Goal: Task Accomplishment & Management: Manage account settings

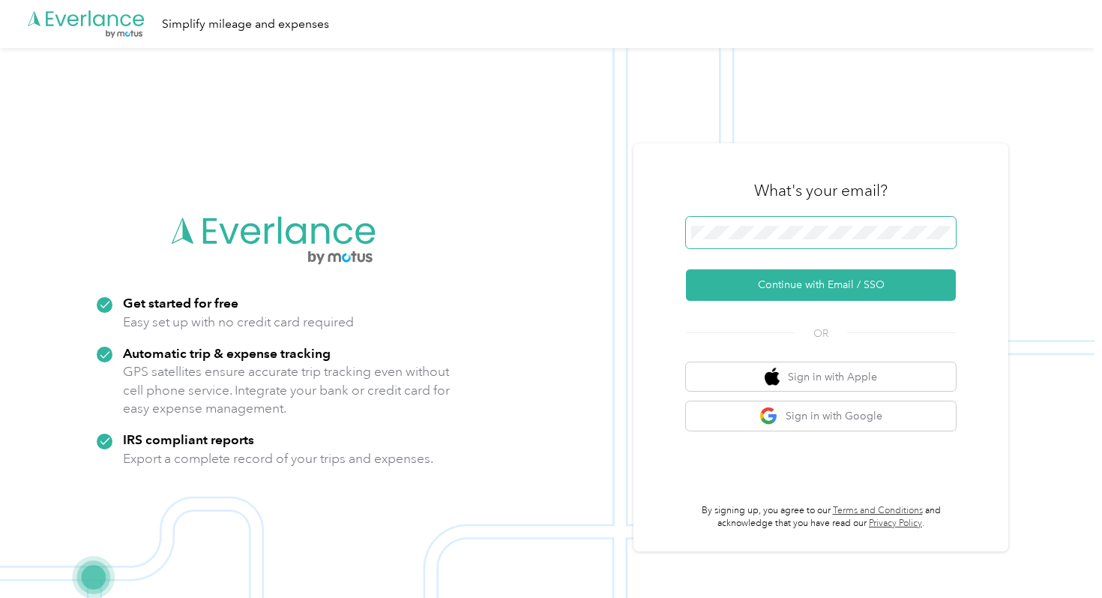
click at [748, 221] on span at bounding box center [821, 232] width 270 height 31
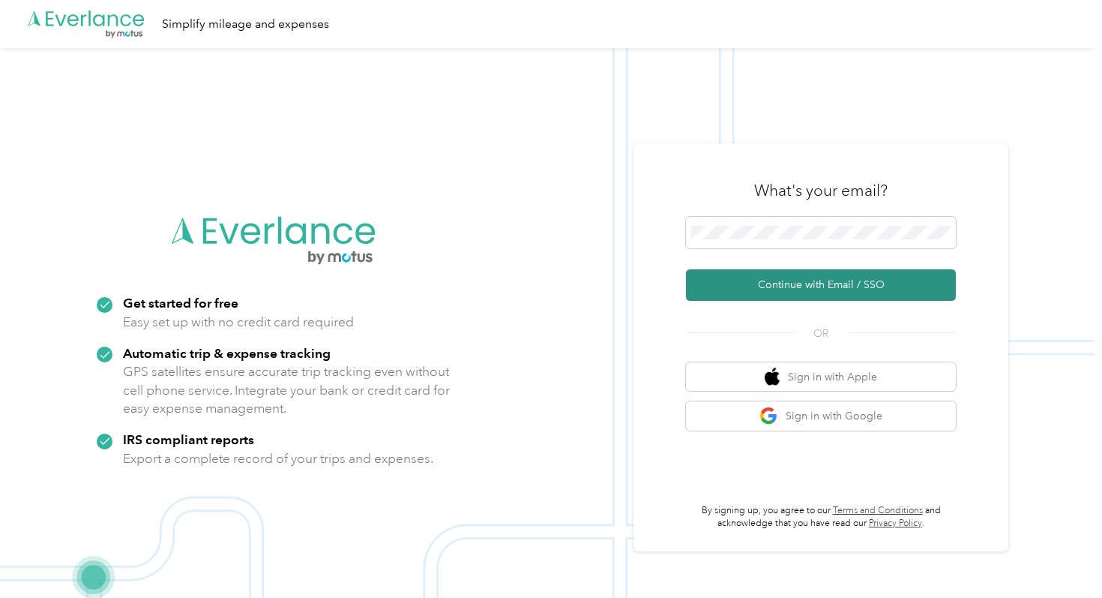
click at [751, 277] on button "Continue with Email / SSO" at bounding box center [821, 284] width 270 height 31
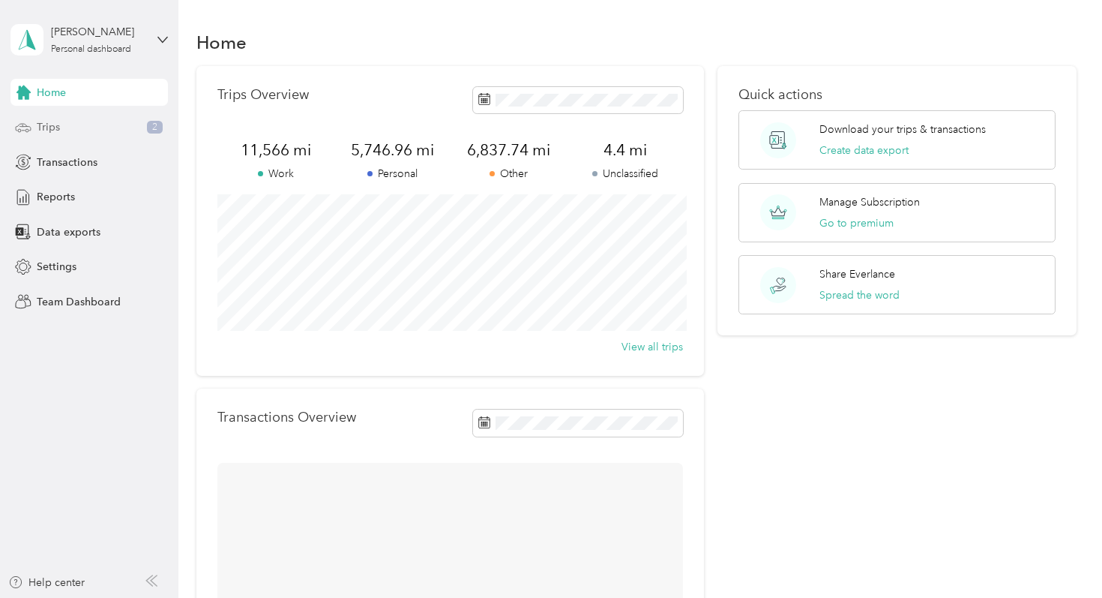
click at [121, 127] on div "Trips 2" at bounding box center [88, 127] width 157 height 27
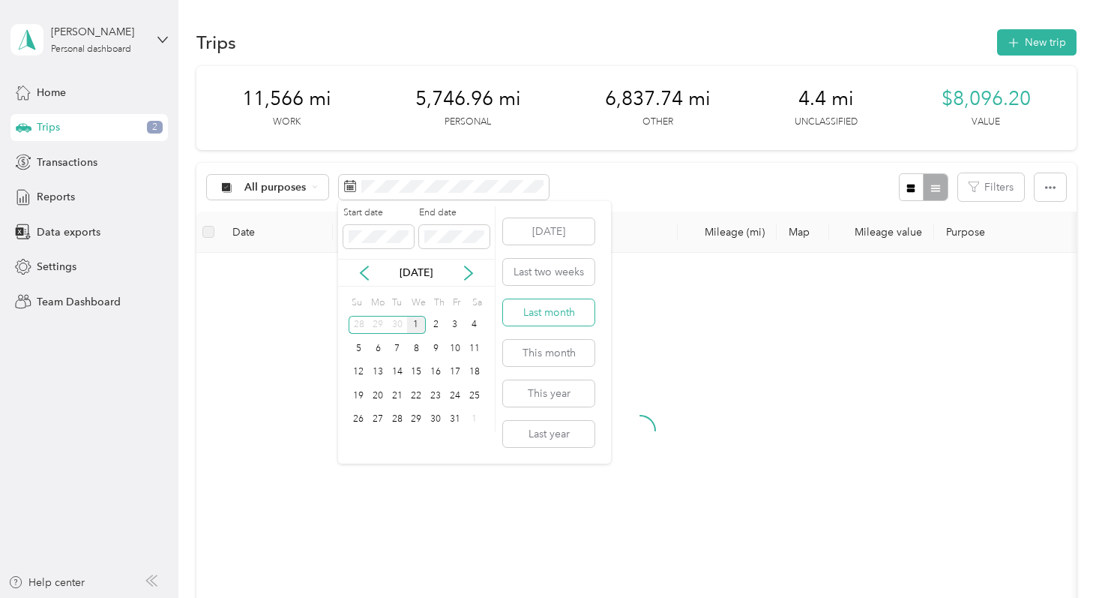
click at [549, 307] on button "Last month" at bounding box center [548, 312] width 91 height 26
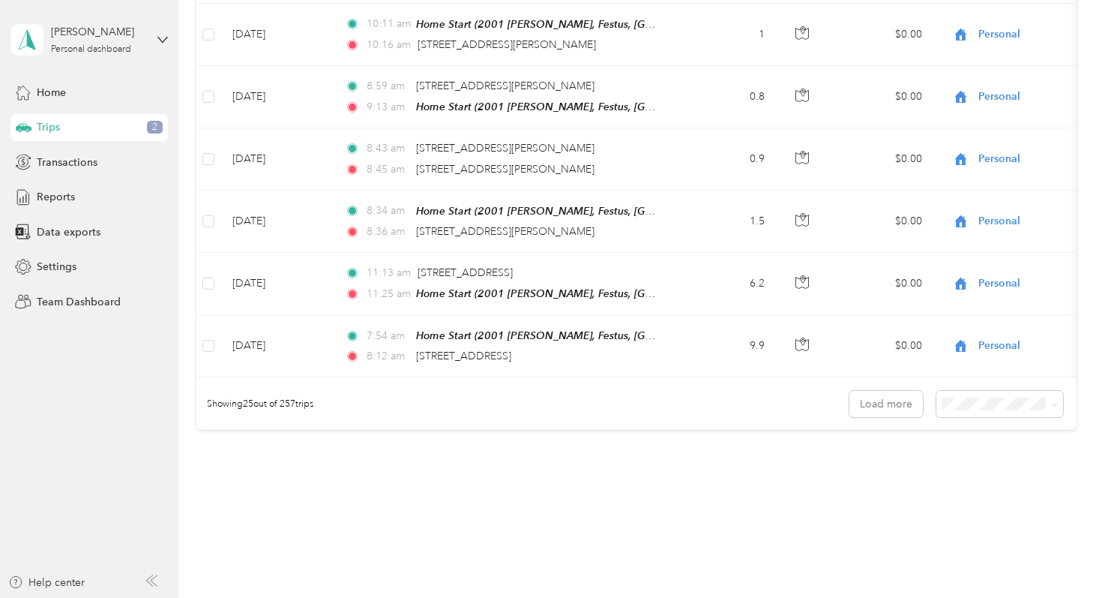
scroll to position [1472, 0]
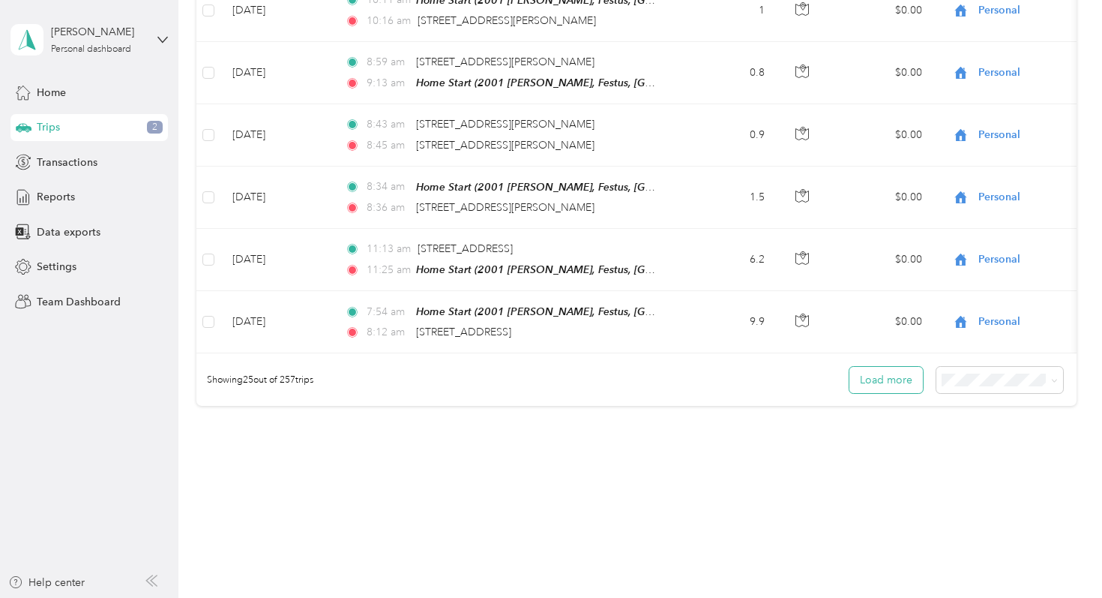
click at [909, 369] on button "Load more" at bounding box center [885, 380] width 73 height 26
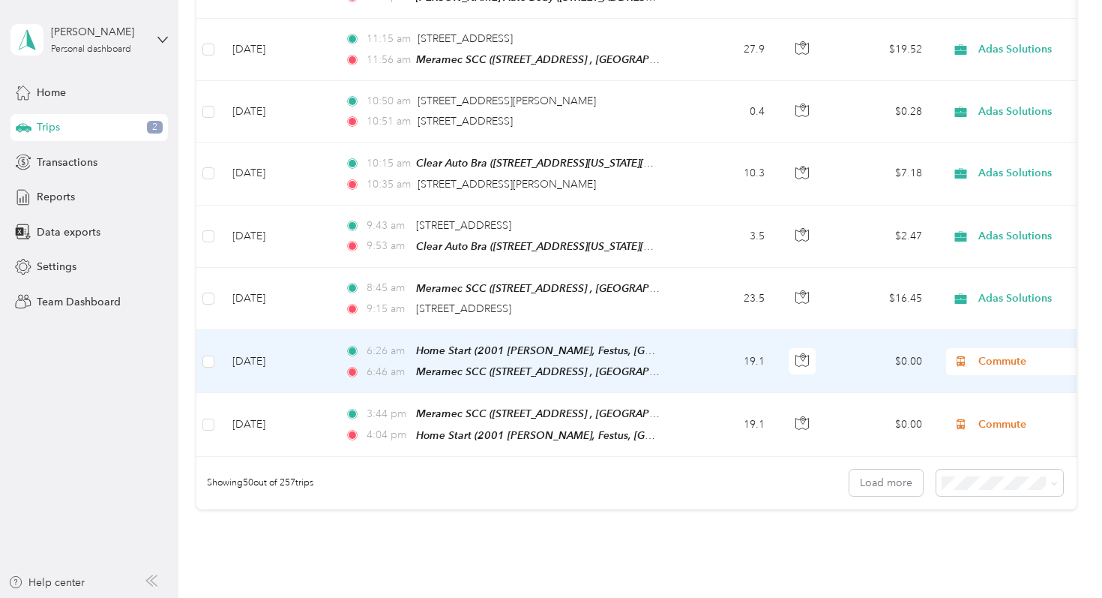
scroll to position [2946, 0]
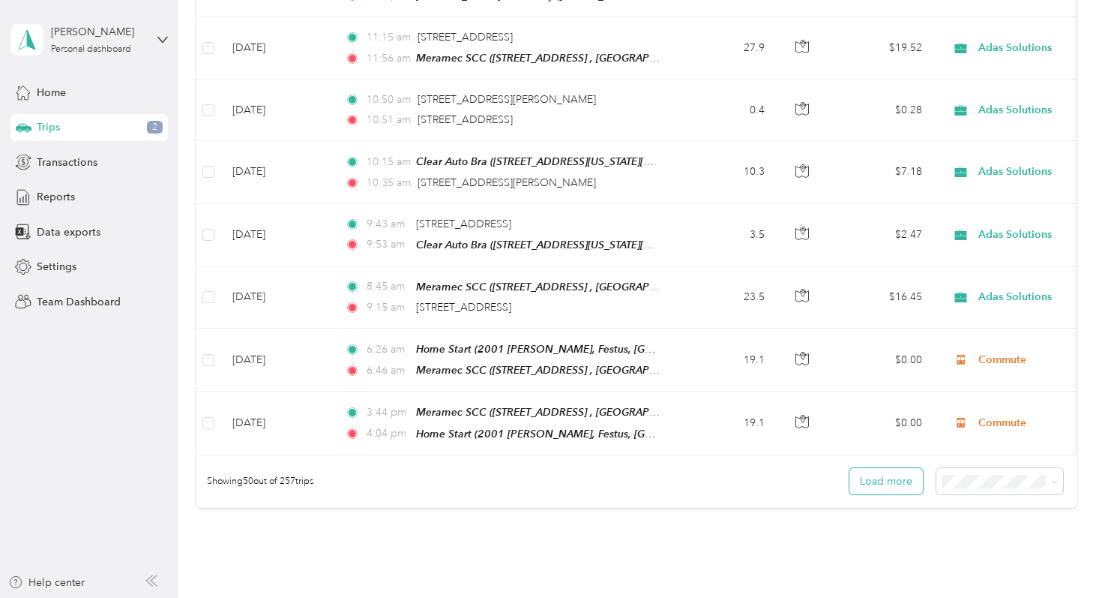
click at [882, 468] on button "Load more" at bounding box center [885, 481] width 73 height 26
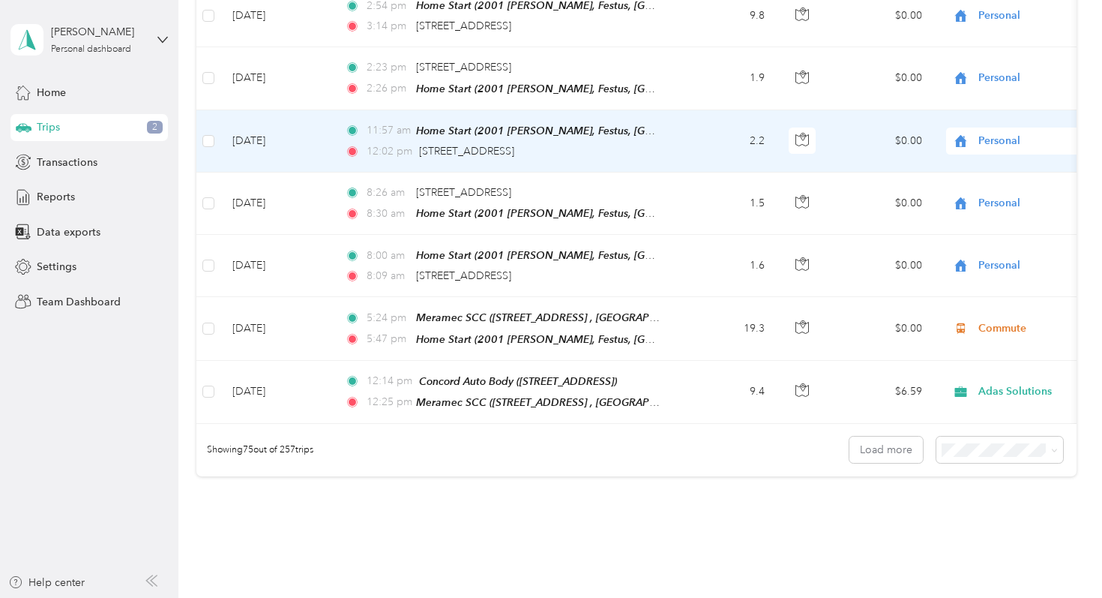
scroll to position [4555, 0]
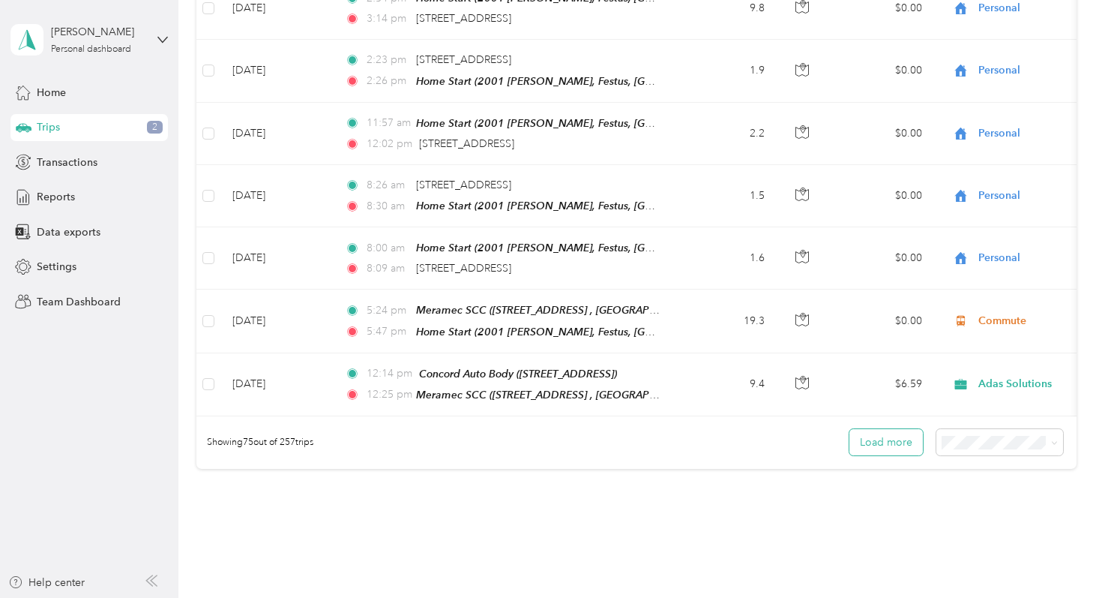
click at [900, 429] on button "Load more" at bounding box center [885, 442] width 73 height 26
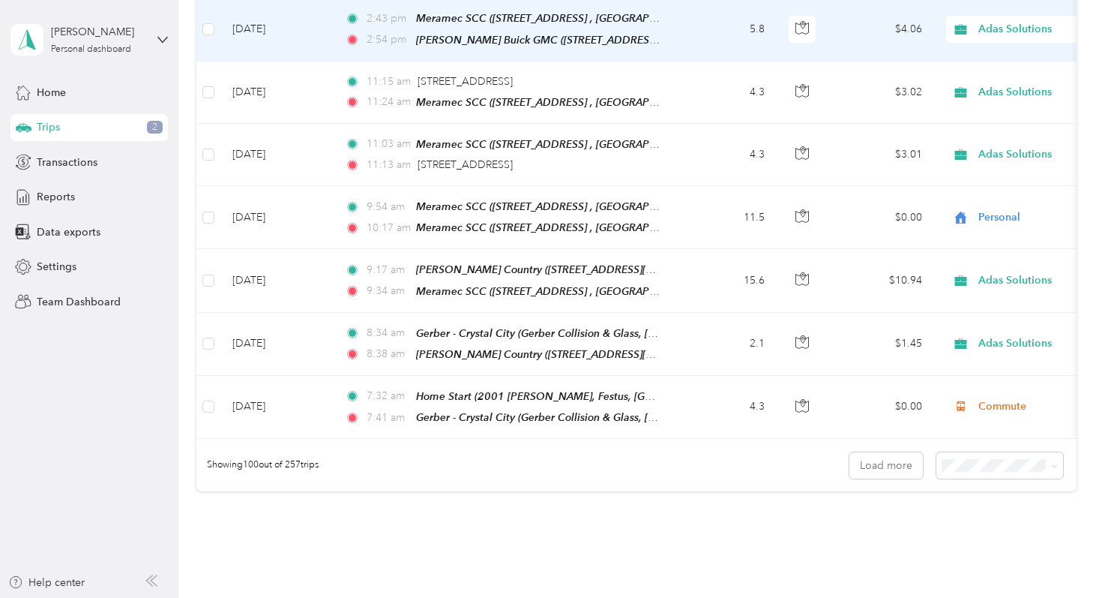
scroll to position [6128, 0]
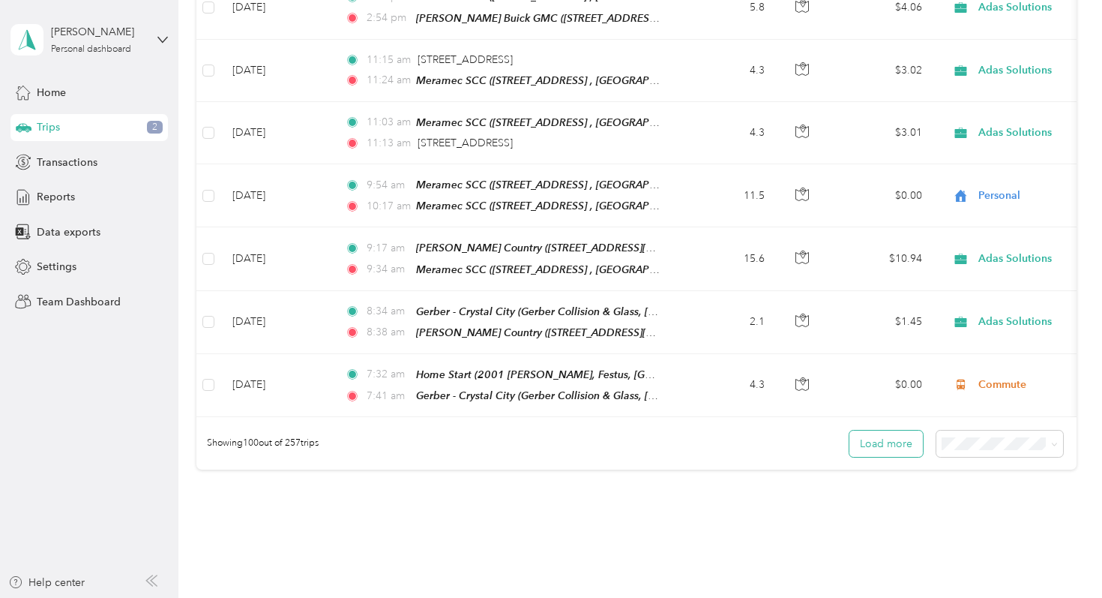
click at [889, 430] on button "Load more" at bounding box center [885, 443] width 73 height 26
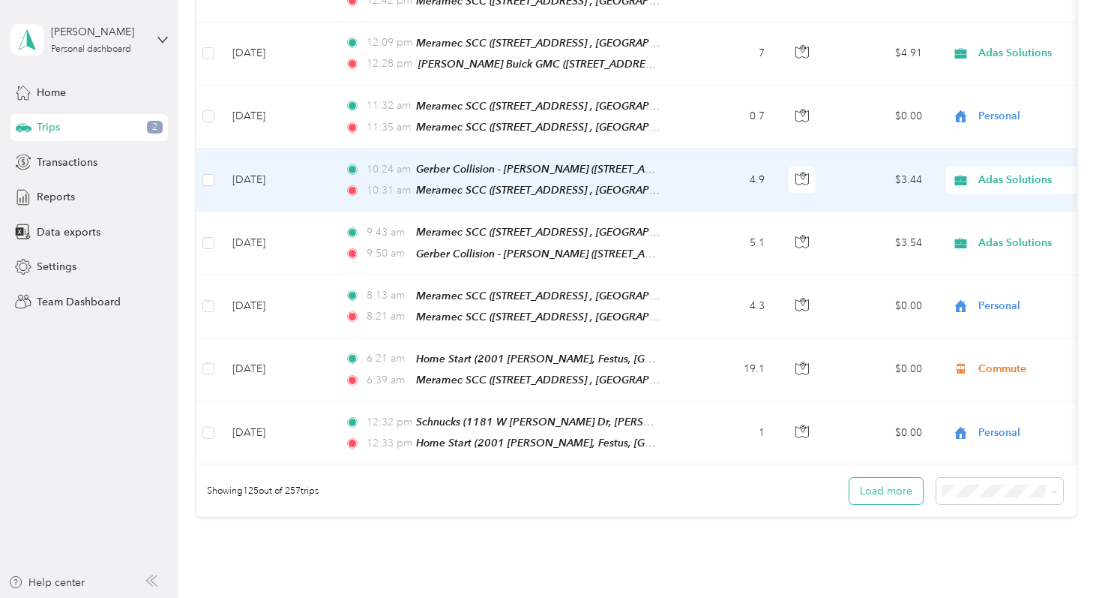
scroll to position [7674, 0]
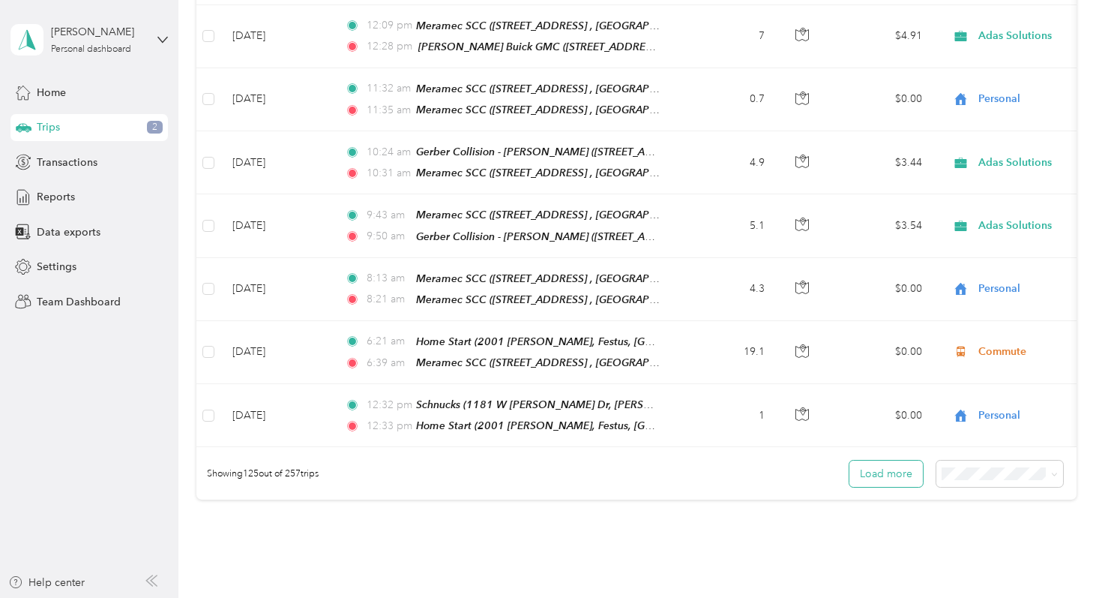
click at [895, 460] on button "Load more" at bounding box center [885, 473] width 73 height 26
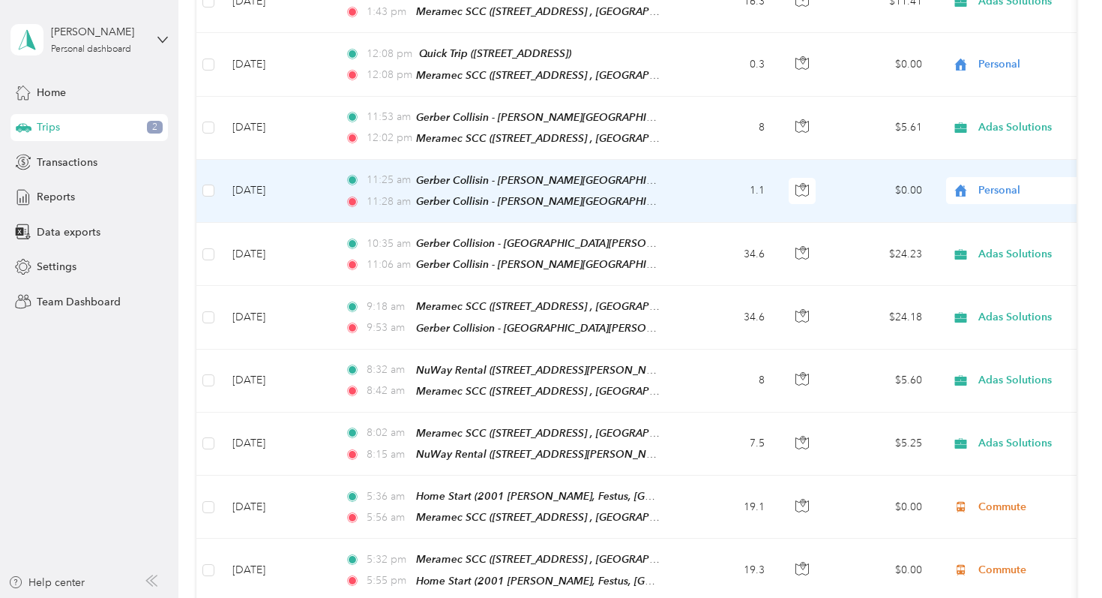
scroll to position [9100, 0]
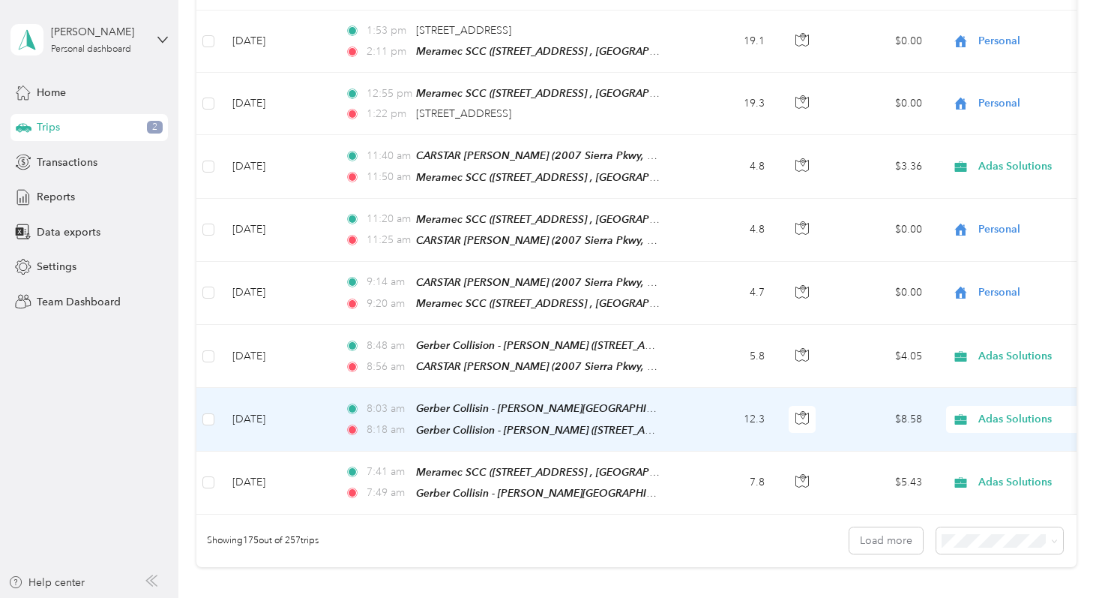
scroll to position [10778, 0]
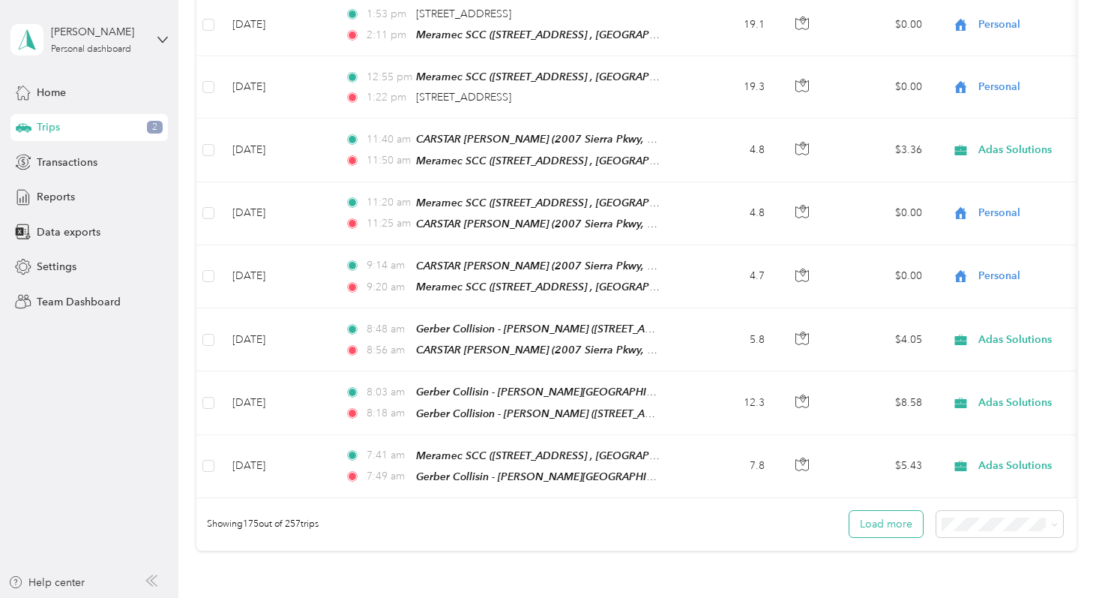
click at [894, 511] on button "Load more" at bounding box center [885, 524] width 73 height 26
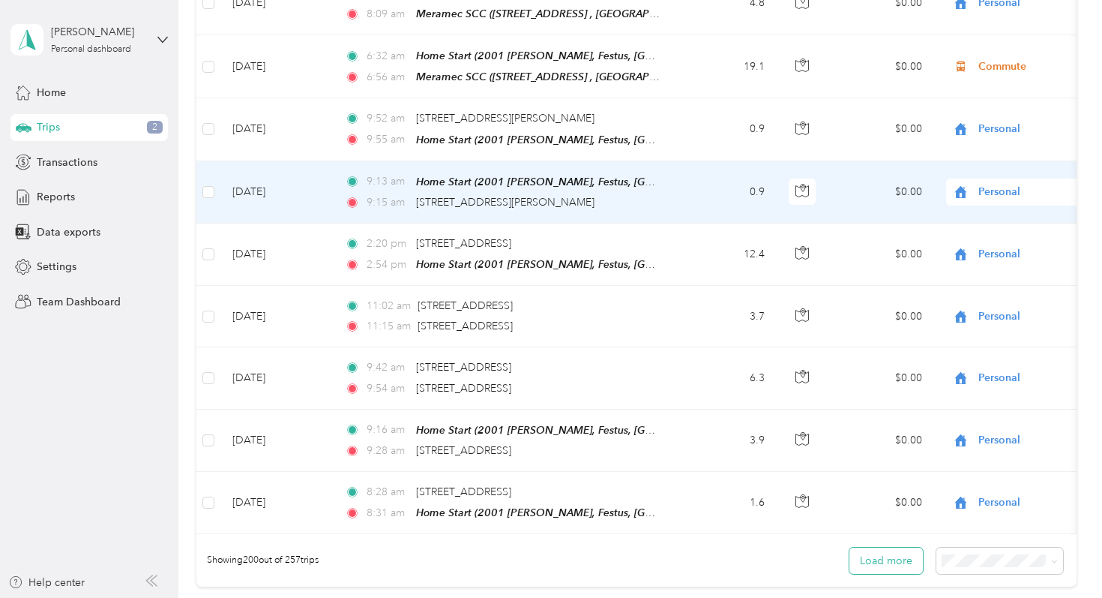
scroll to position [12329, 0]
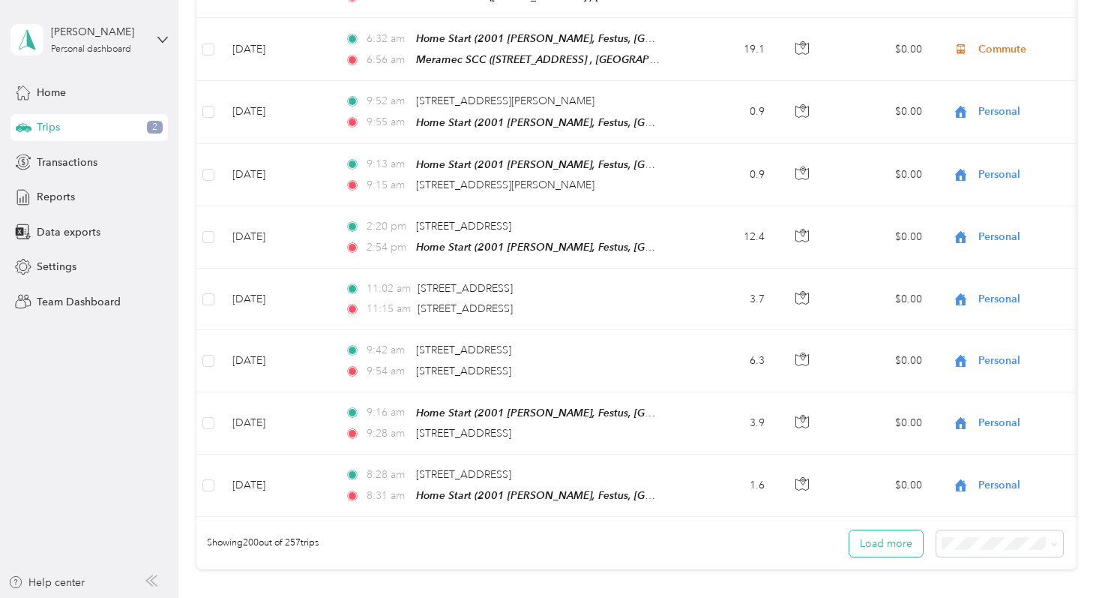
click at [897, 530] on button "Load more" at bounding box center [885, 543] width 73 height 26
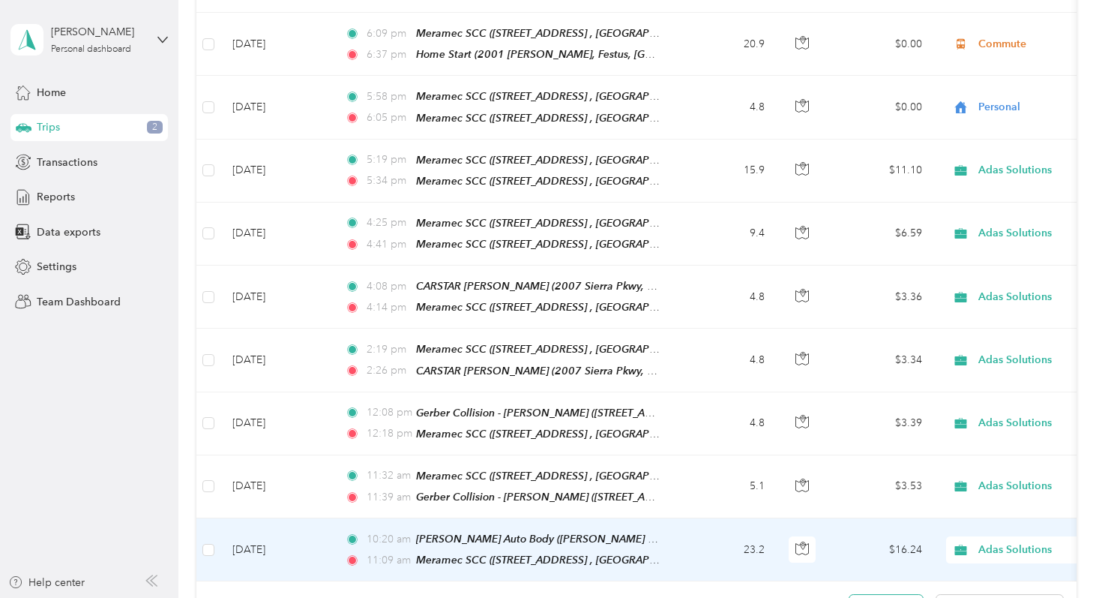
scroll to position [13853, 0]
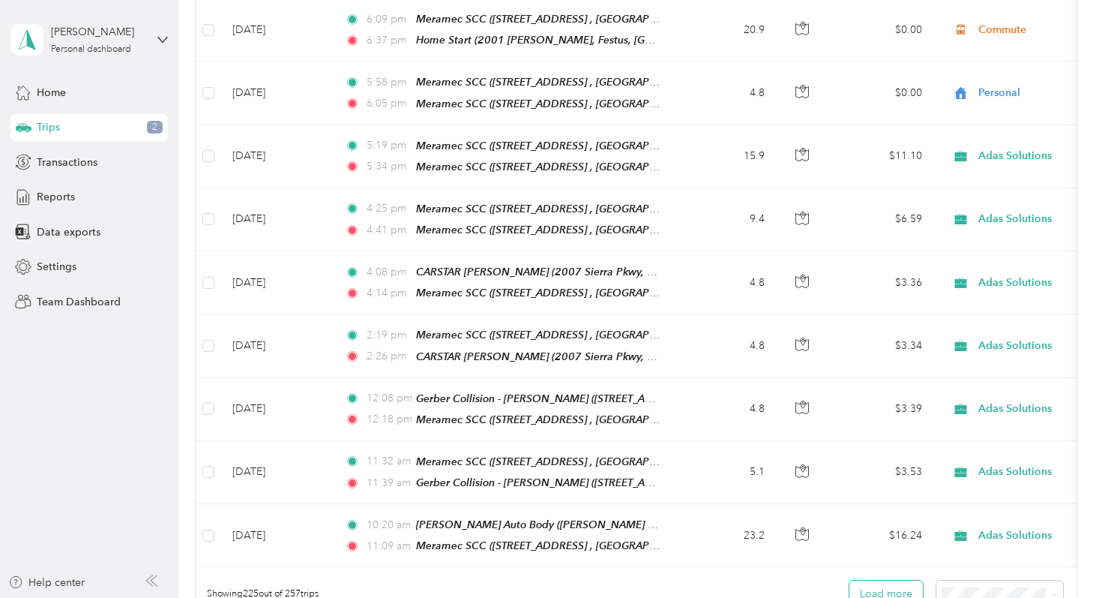
click at [893, 580] on button "Load more" at bounding box center [885, 593] width 73 height 26
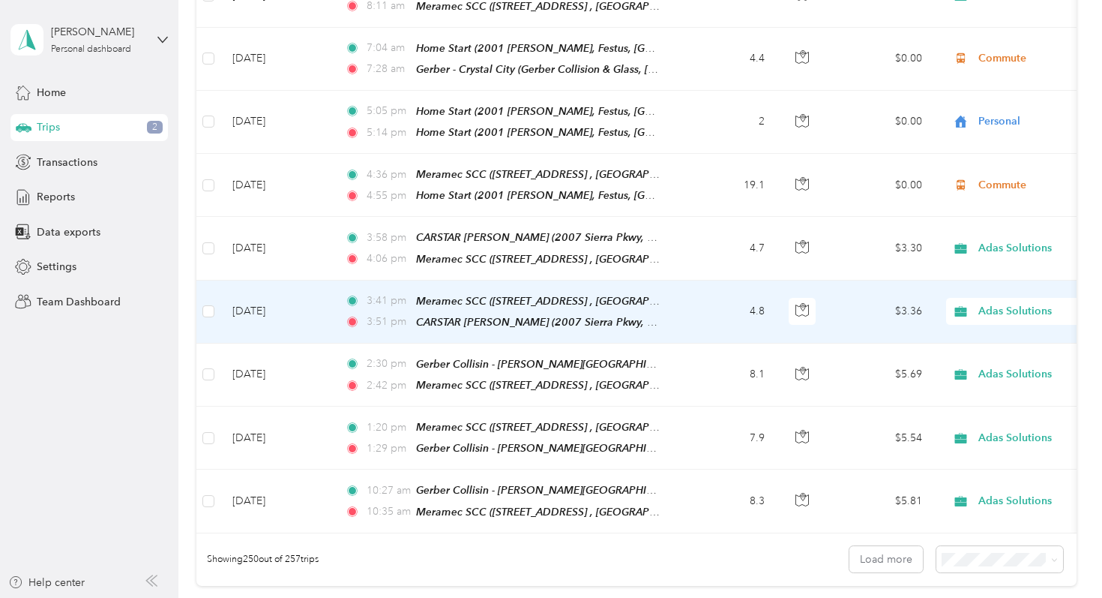
scroll to position [15496, 0]
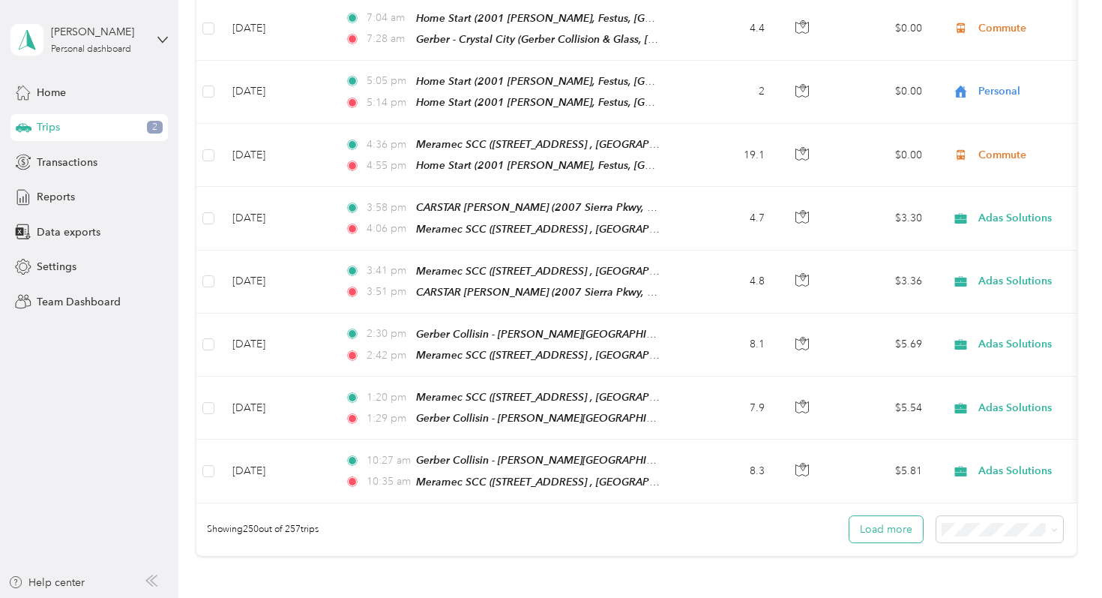
click at [888, 516] on button "Load more" at bounding box center [885, 529] width 73 height 26
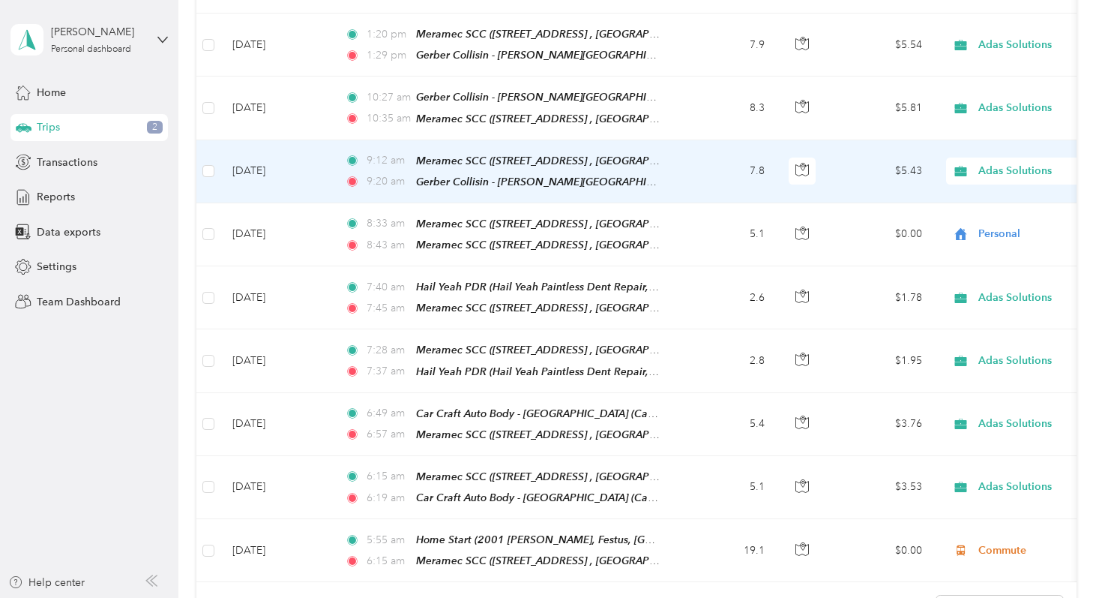
scroll to position [15933, 0]
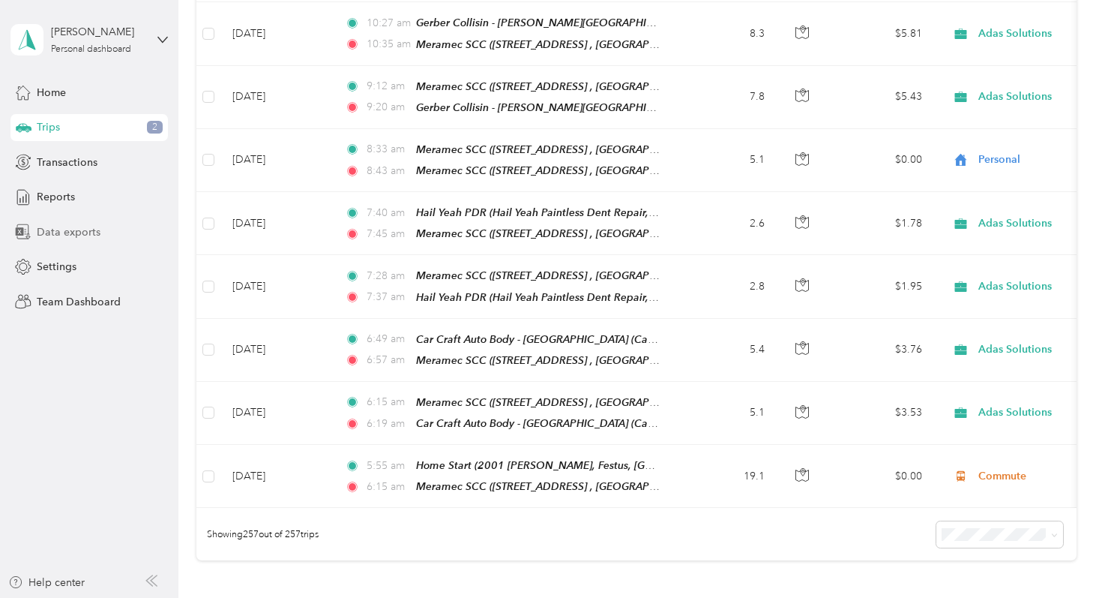
click at [135, 238] on div "Data exports" at bounding box center [88, 231] width 157 height 27
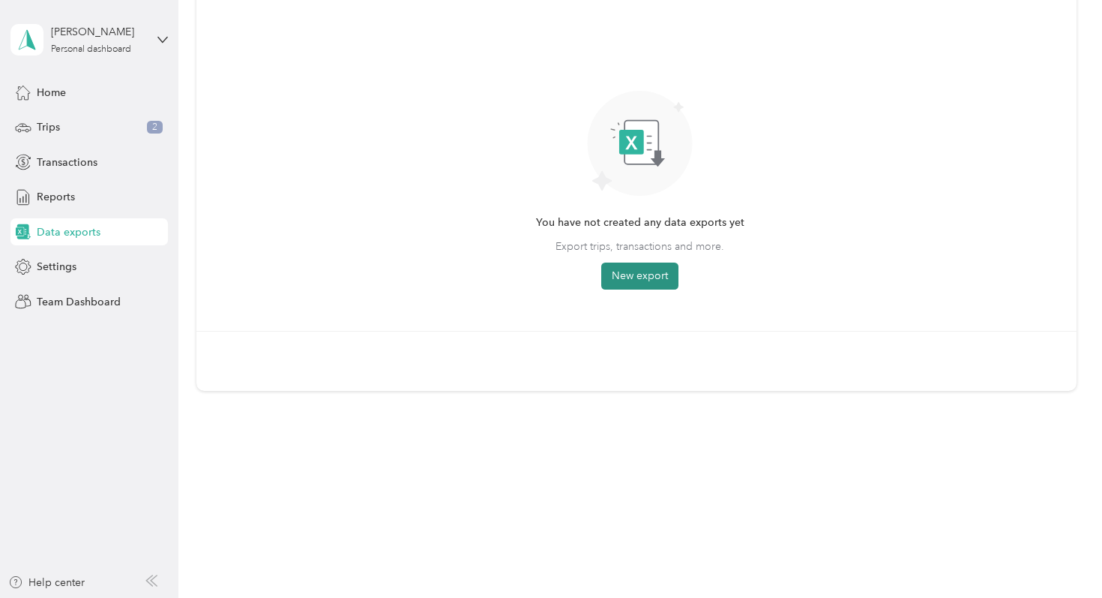
click at [621, 272] on button "New export" at bounding box center [639, 275] width 77 height 27
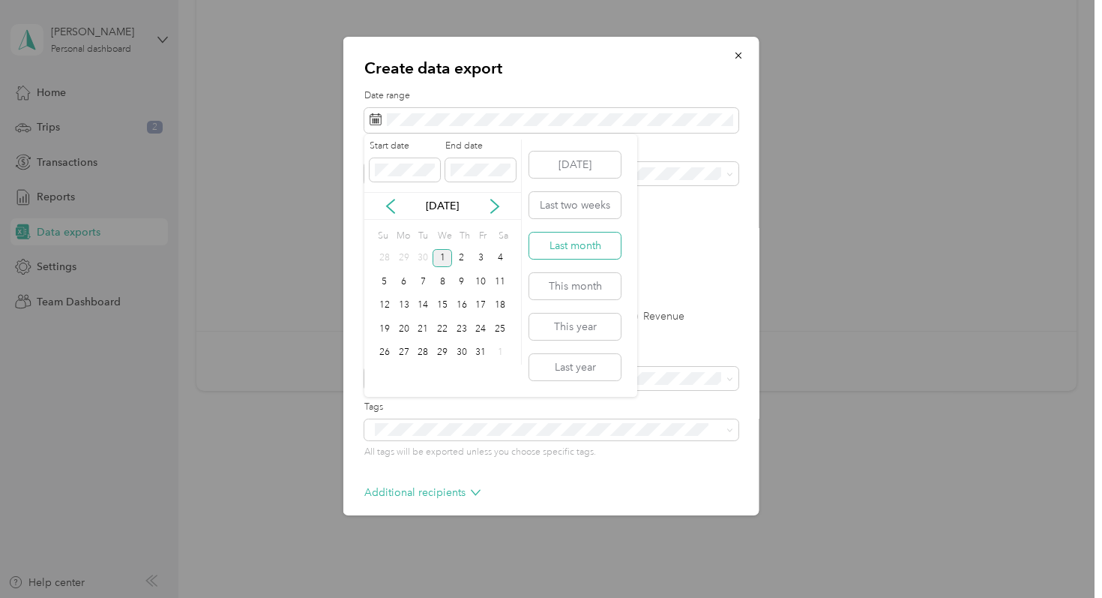
click at [595, 239] on button "Last month" at bounding box center [574, 245] width 91 height 26
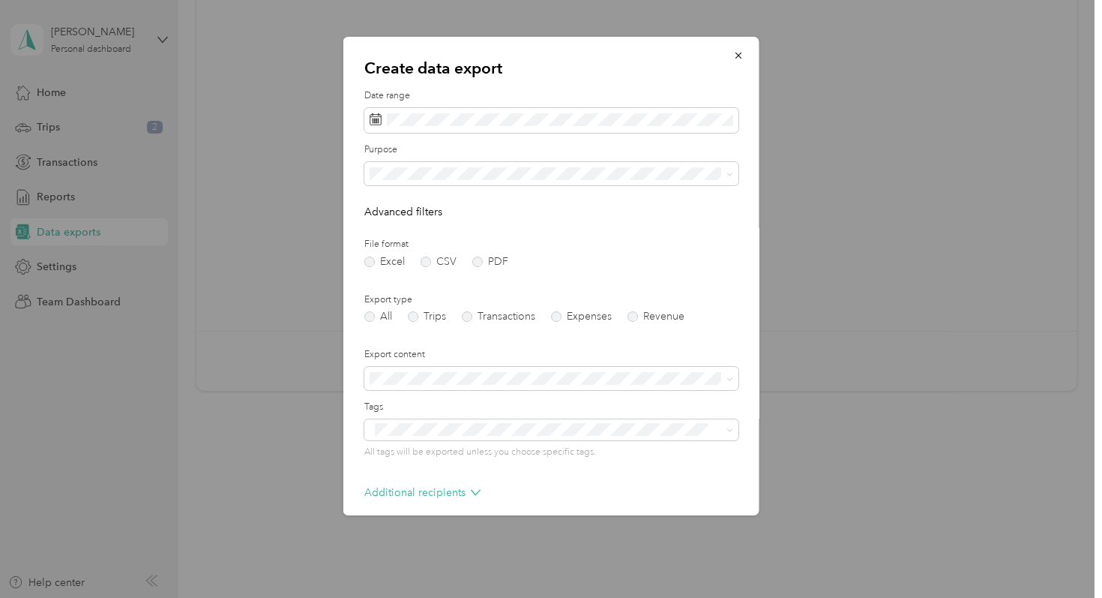
scroll to position [67, 0]
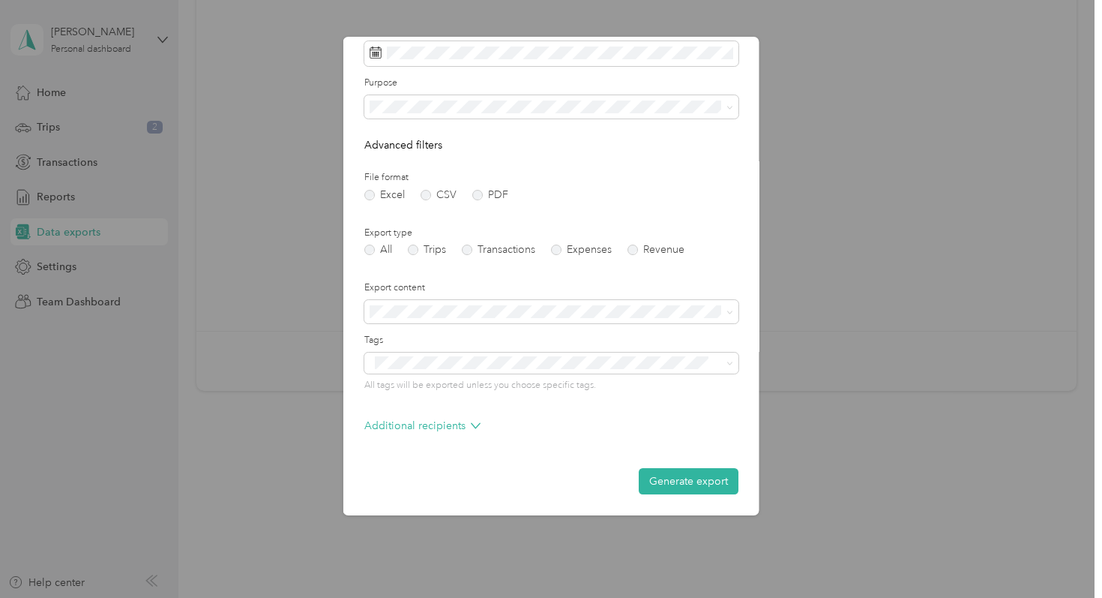
click at [676, 466] on form "Date range Purpose Advanced filters File format Excel CSV PDF Export type All T…" at bounding box center [551, 258] width 374 height 472
click at [681, 474] on button "Generate export" at bounding box center [689, 481] width 100 height 26
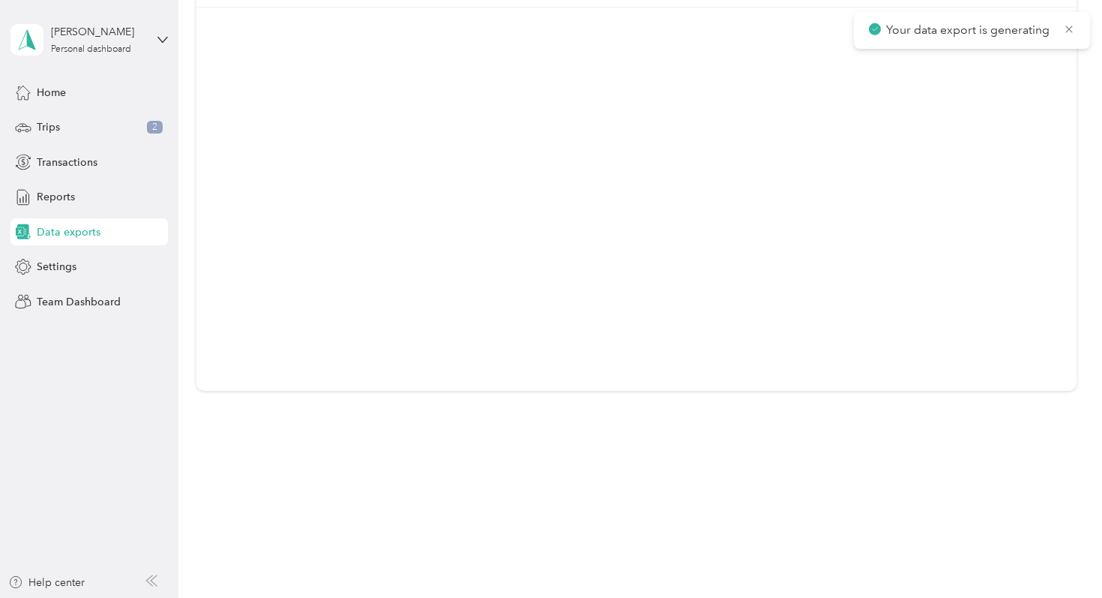
scroll to position [0, 0]
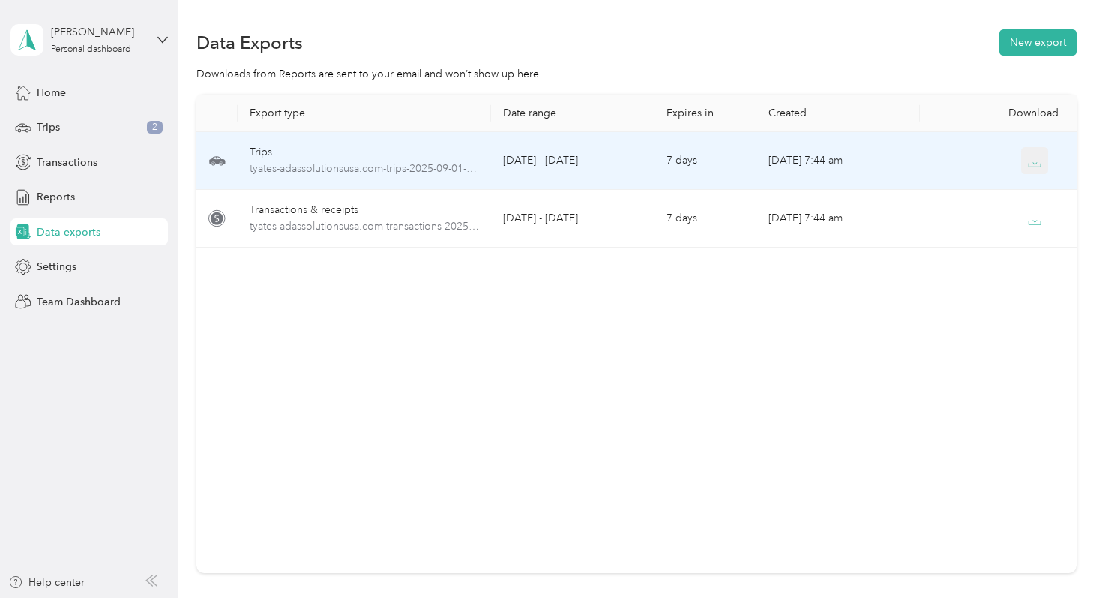
click at [1042, 151] on button "button" at bounding box center [1034, 160] width 27 height 27
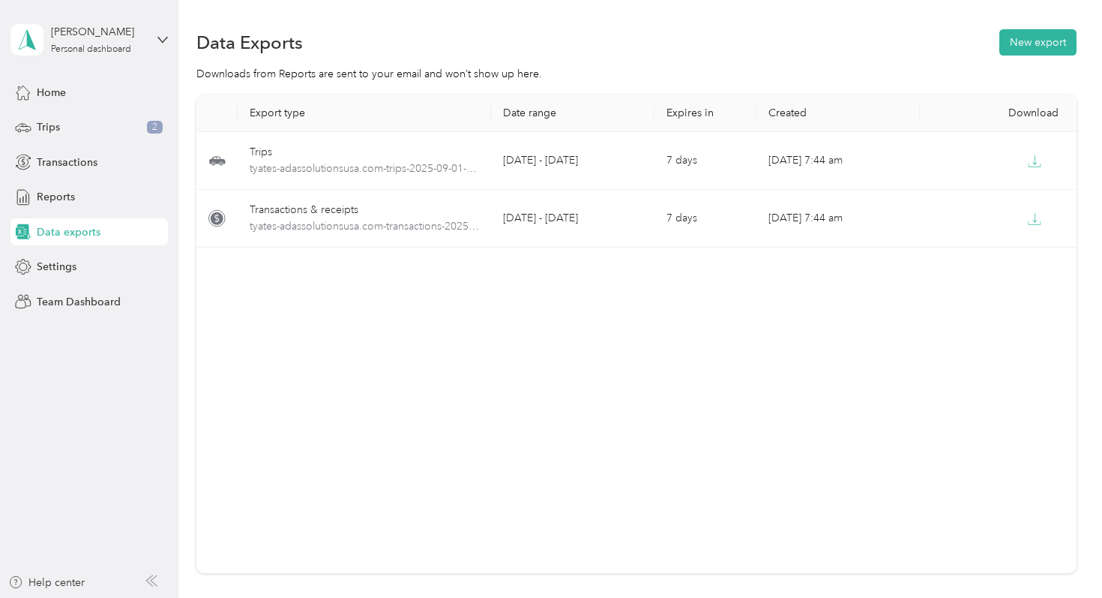
click at [145, 34] on div "[PERSON_NAME] Personal dashboard" at bounding box center [88, 39] width 157 height 52
click at [147, 118] on div "Log out" at bounding box center [168, 123] width 295 height 26
